Goal: Information Seeking & Learning: Learn about a topic

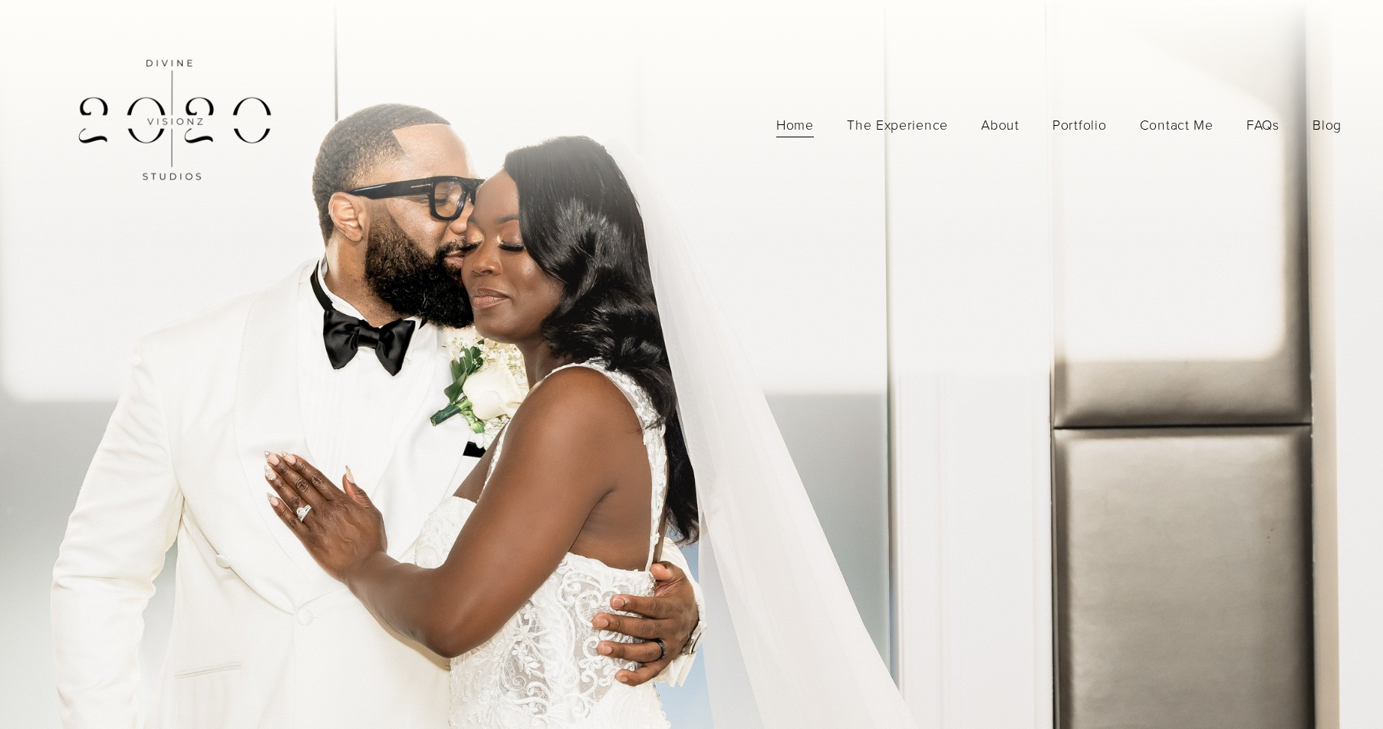
click at [1298, 130] on nav "Home The Experience About Portfolio Photography Videography Contact Me Contact …" at bounding box center [1060, 124] width 566 height 27
click at [1261, 130] on link "FAQs" at bounding box center [1263, 124] width 33 height 27
click at [1261, 121] on link "FAQs" at bounding box center [1263, 124] width 33 height 27
click at [1261, 126] on link "FAQs" at bounding box center [1263, 124] width 33 height 27
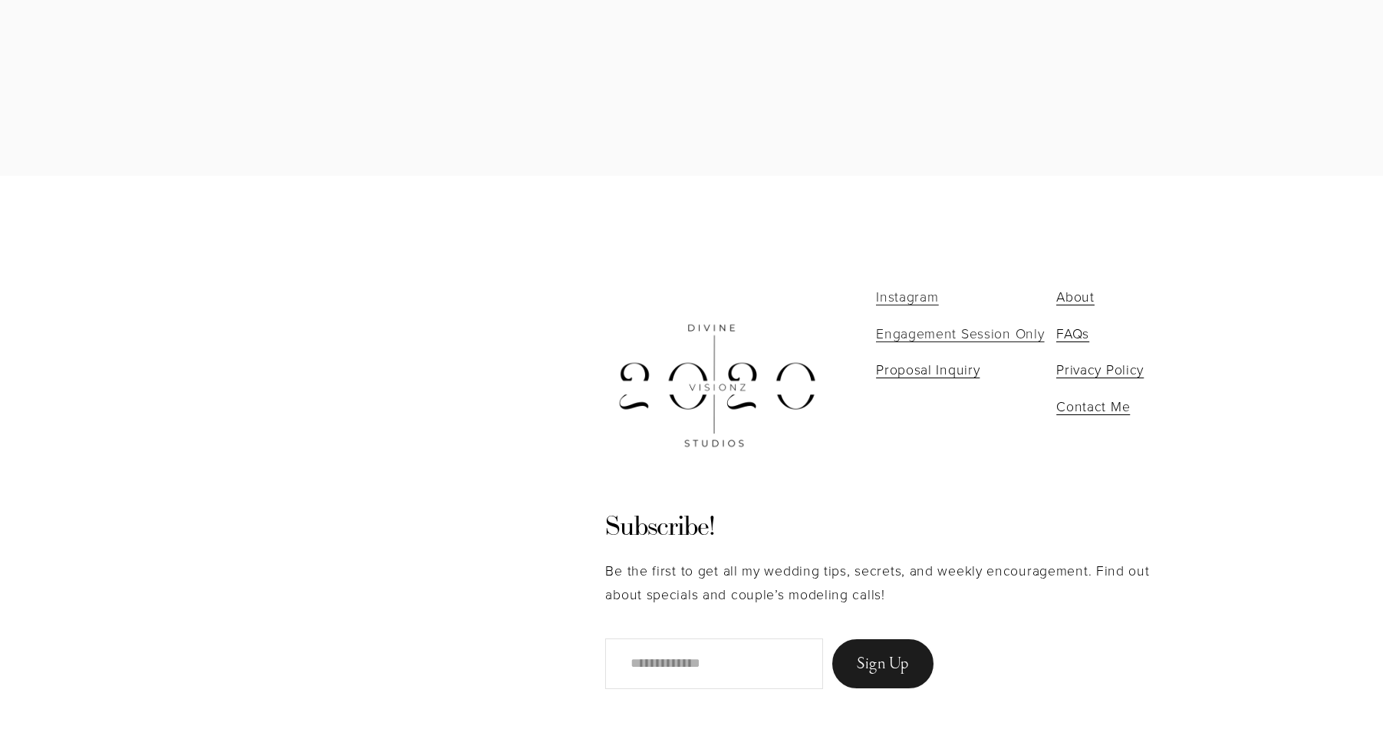
scroll to position [3441, 0]
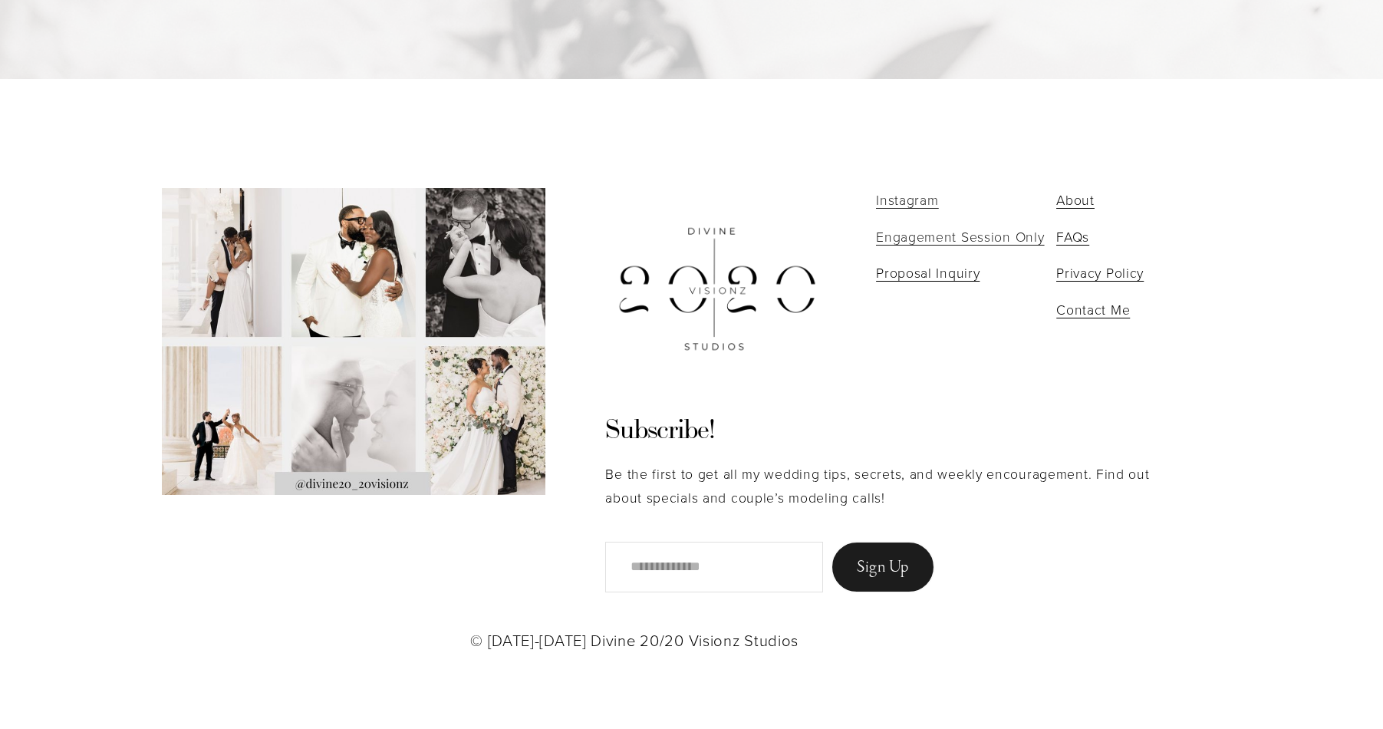
click at [405, 480] on div at bounding box center [354, 341] width 384 height 307
click at [387, 341] on div at bounding box center [354, 341] width 384 height 307
click at [331, 280] on div at bounding box center [354, 341] width 384 height 307
click at [338, 482] on div at bounding box center [354, 341] width 384 height 307
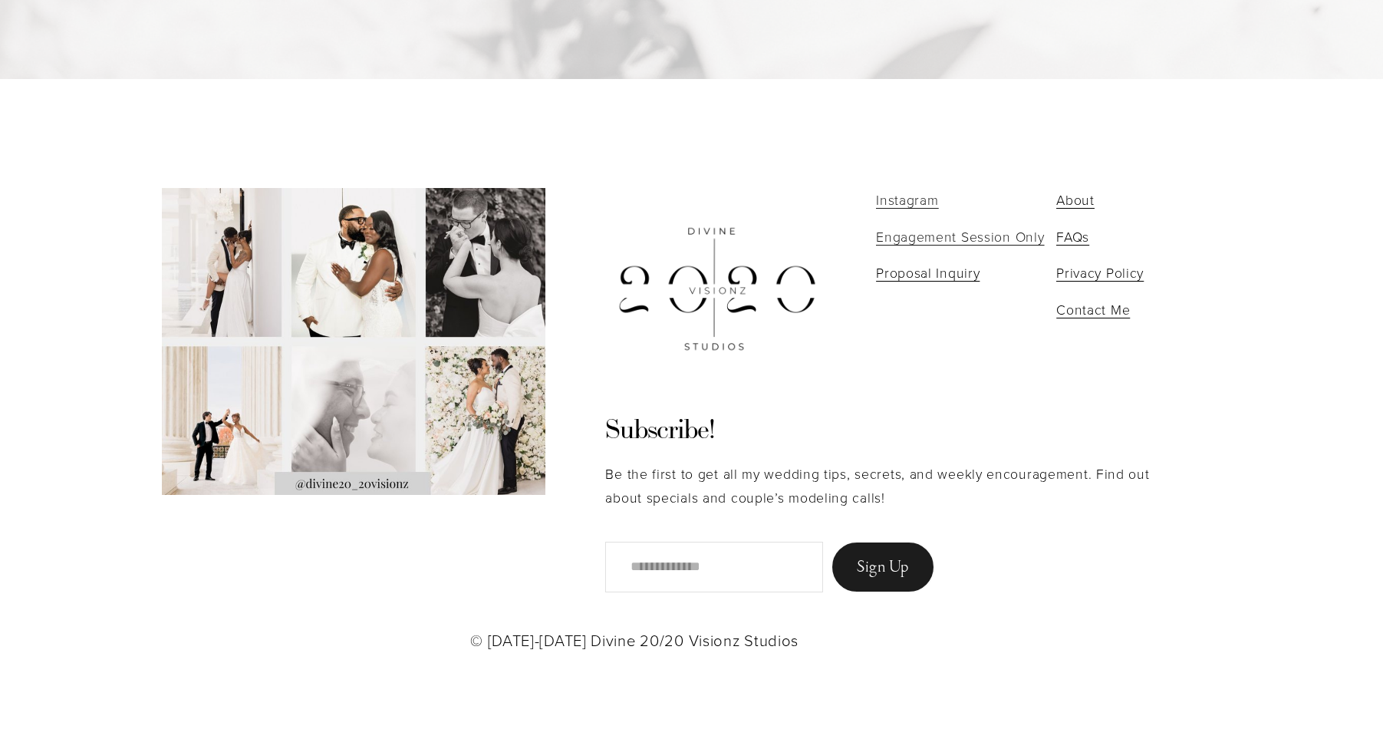
click at [338, 482] on div at bounding box center [354, 341] width 384 height 307
click at [684, 634] on p "© [DATE]-[DATE] Divine 20/20 Visionz Studios" at bounding box center [634, 639] width 328 height 15
click at [492, 642] on p "© [DATE]-[DATE] Divine 20/20 Visionz Studios" at bounding box center [634, 639] width 328 height 15
